Goal: Information Seeking & Learning: Learn about a topic

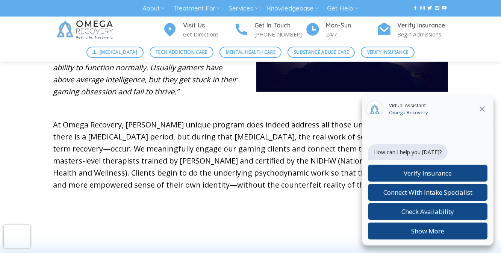
scroll to position [439, 0]
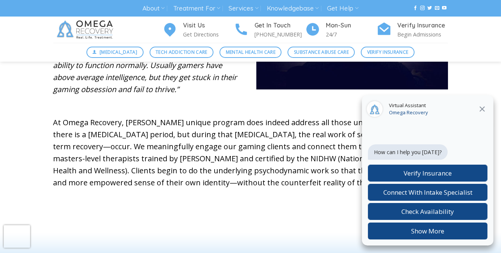
click at [483, 110] on icon at bounding box center [482, 109] width 9 height 9
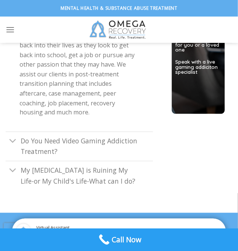
scroll to position [2766, 0]
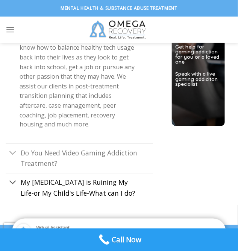
click at [105, 178] on span "My Video Game addiction is Ruining My Life-or My Child's Life-What can I do?" at bounding box center [78, 188] width 115 height 20
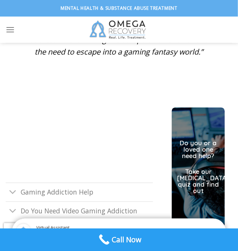
scroll to position [2318, 0]
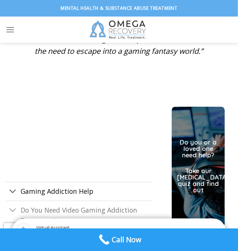
click at [71, 187] on span "Gaming Addiction Help" at bounding box center [57, 191] width 73 height 9
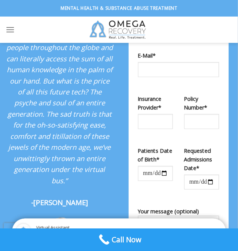
scroll to position [1093, 0]
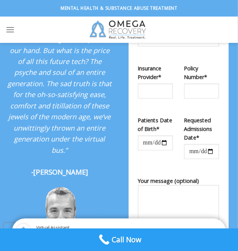
click at [70, 167] on strong "-[PERSON_NAME]" at bounding box center [59, 171] width 57 height 9
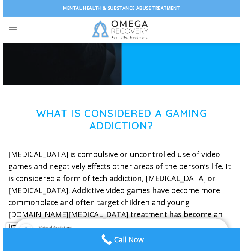
scroll to position [0, 0]
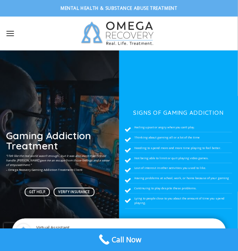
click at [7, 34] on icon "Menu" at bounding box center [10, 33] width 9 height 11
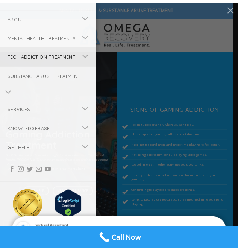
scroll to position [83, 0]
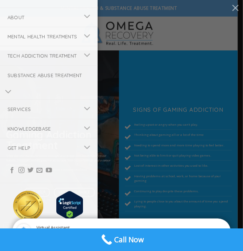
click at [158, 117] on div "About About Omega Recovery Meet Dr. Kardaras Meet Our Staff In The News Financi…" at bounding box center [121, 125] width 243 height 251
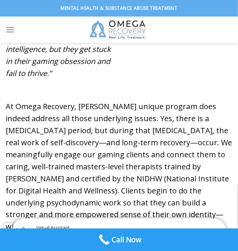
scroll to position [579, 0]
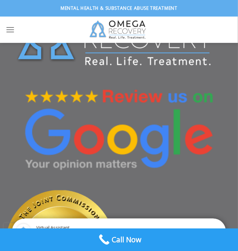
scroll to position [3269, 0]
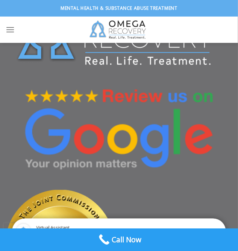
click at [175, 225] on img at bounding box center [178, 240] width 27 height 30
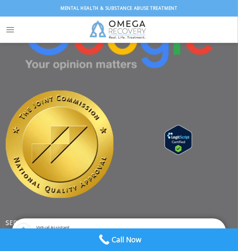
scroll to position [3371, 0]
